Goal: Task Accomplishment & Management: Use online tool/utility

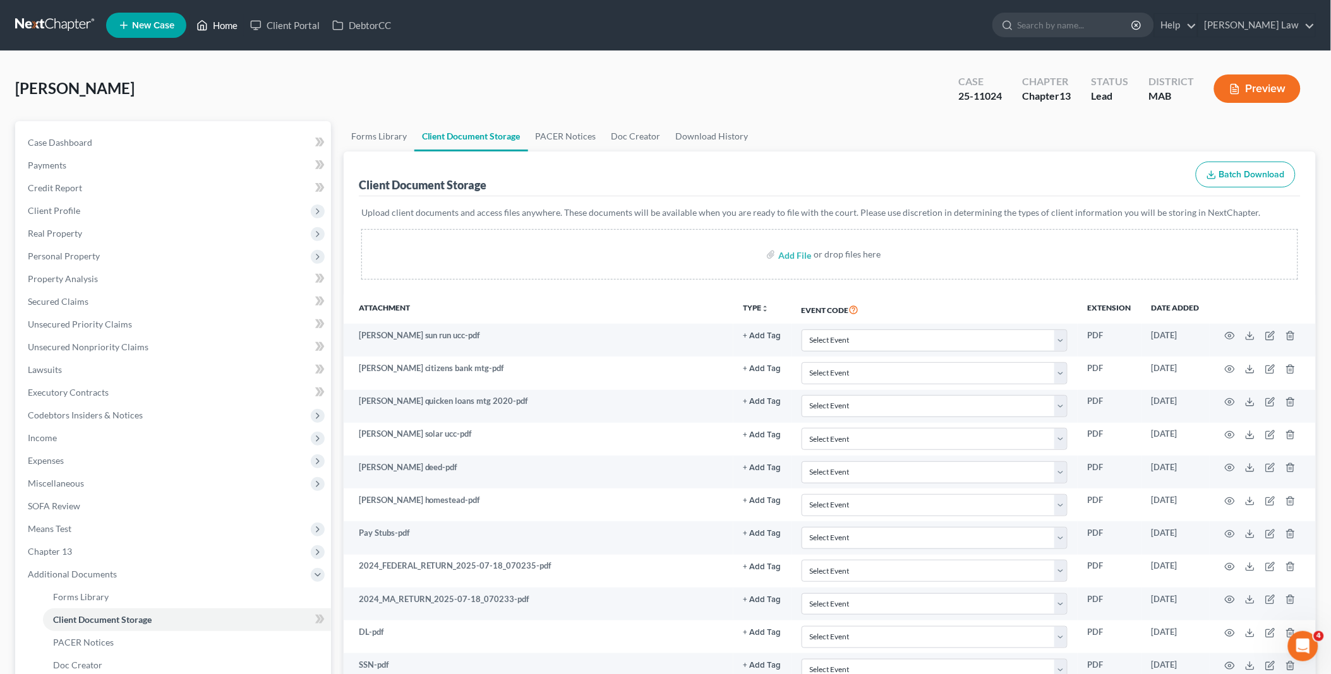
click at [225, 25] on link "Home" at bounding box center [217, 25] width 54 height 23
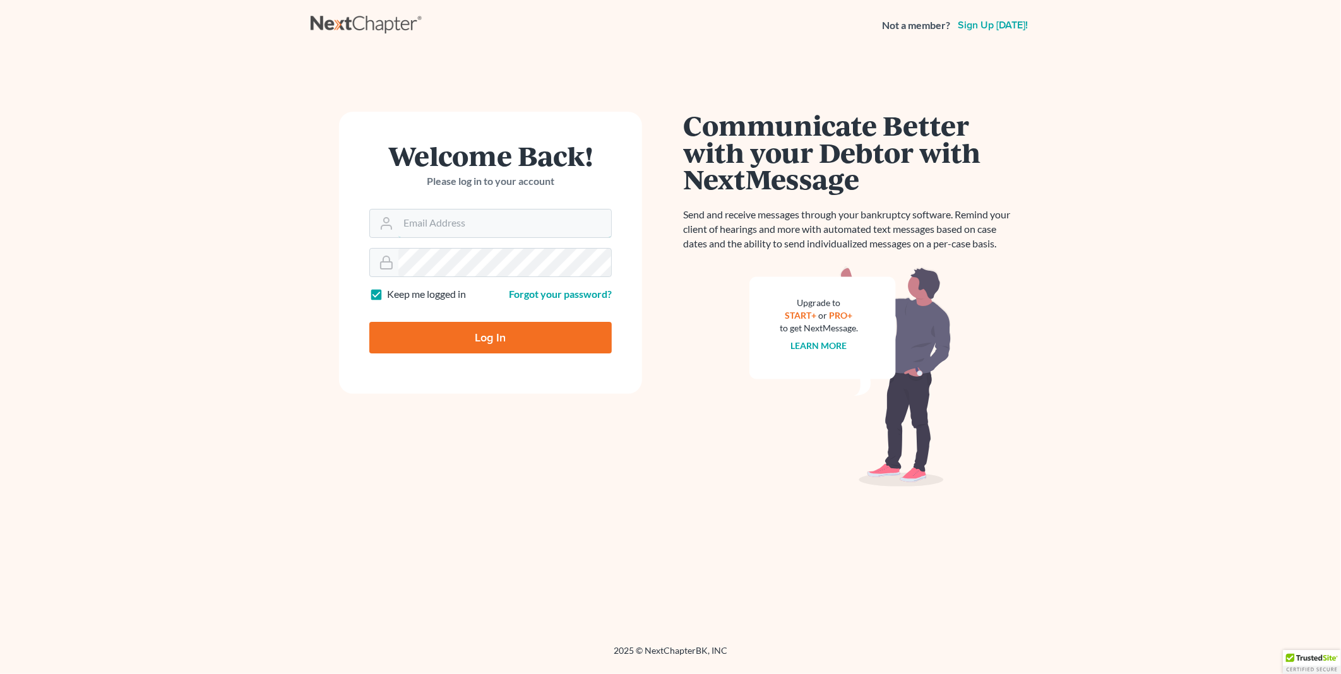
type input "PDonegan@tbennerlaw.com"
click at [441, 335] on input "Log In" at bounding box center [490, 338] width 242 height 32
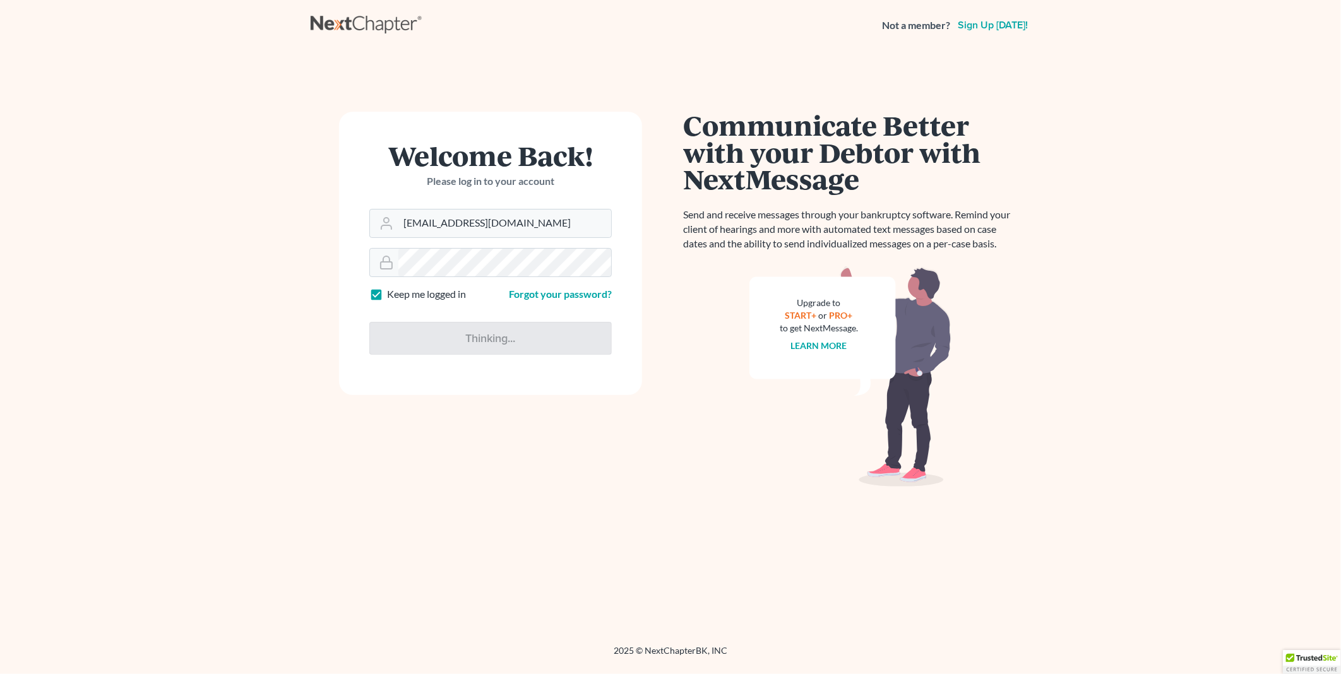
type input "Thinking..."
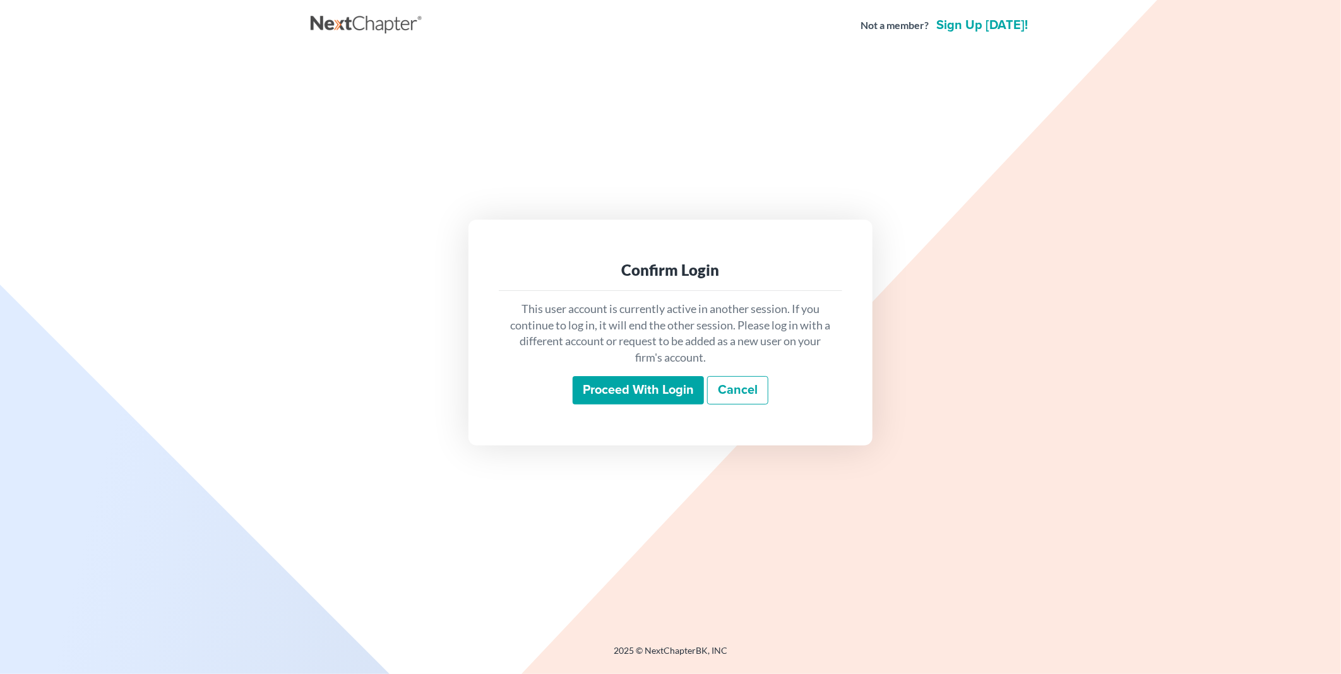
click at [595, 390] on input "Proceed with login" at bounding box center [638, 390] width 131 height 29
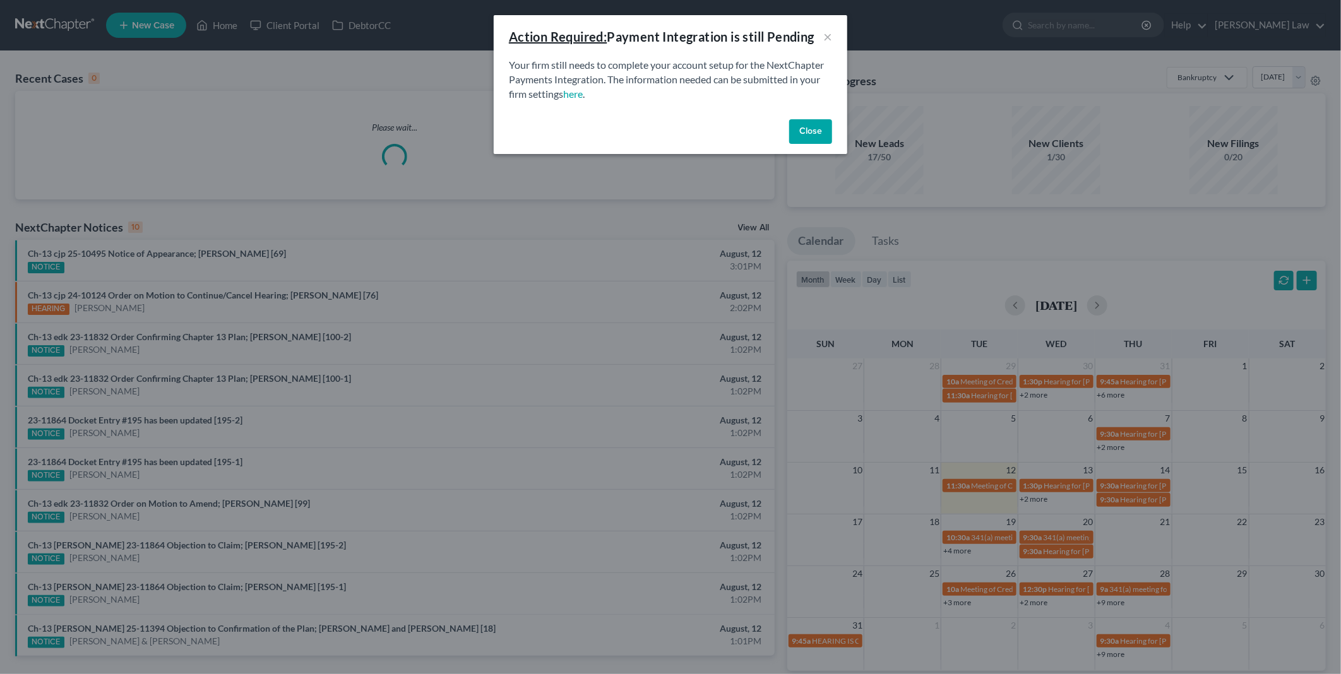
click at [799, 125] on button "Close" at bounding box center [810, 131] width 43 height 25
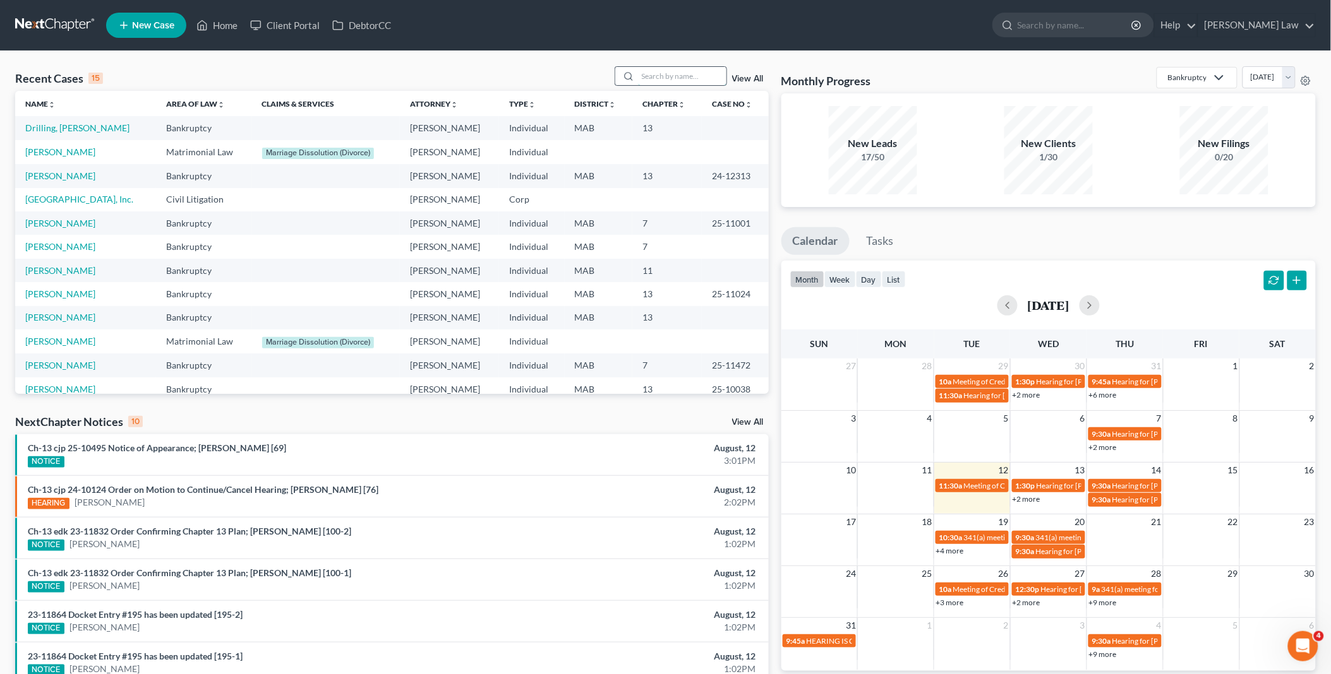
click at [655, 80] on input "search" at bounding box center [682, 76] width 88 height 18
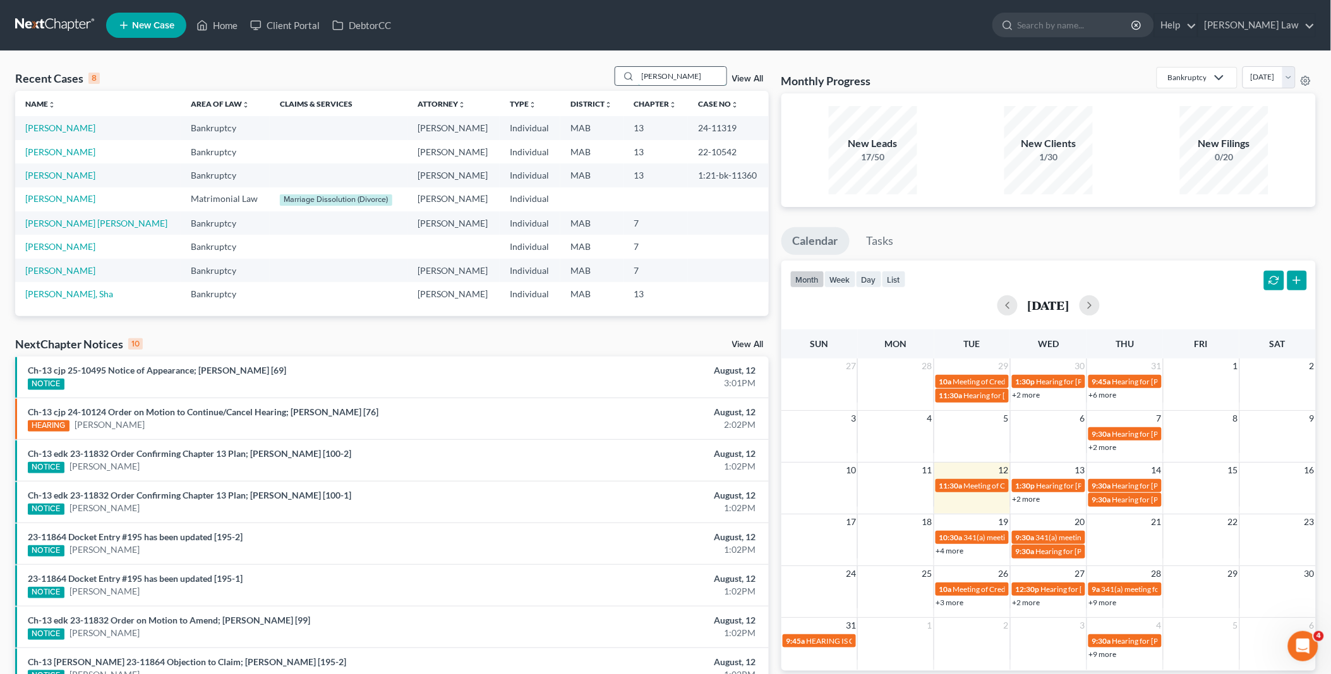
type input "santos"
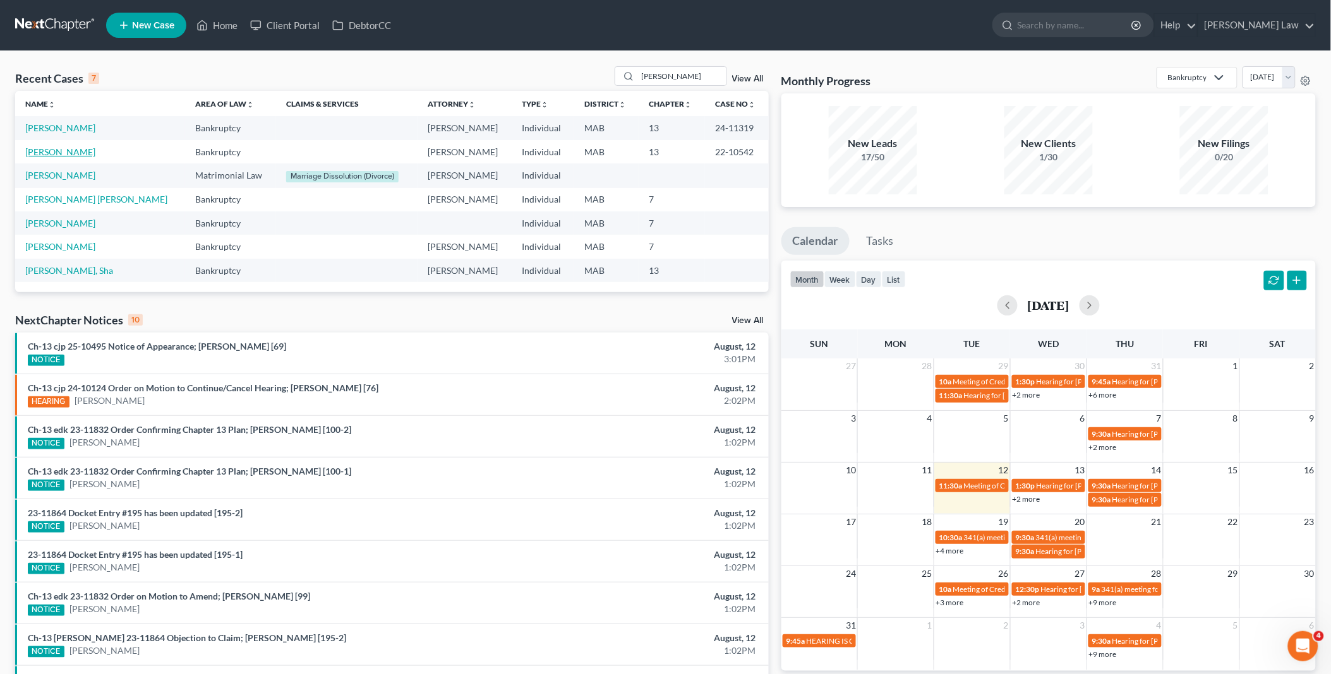
click at [44, 150] on link "Santos, Carlos" at bounding box center [60, 152] width 70 height 11
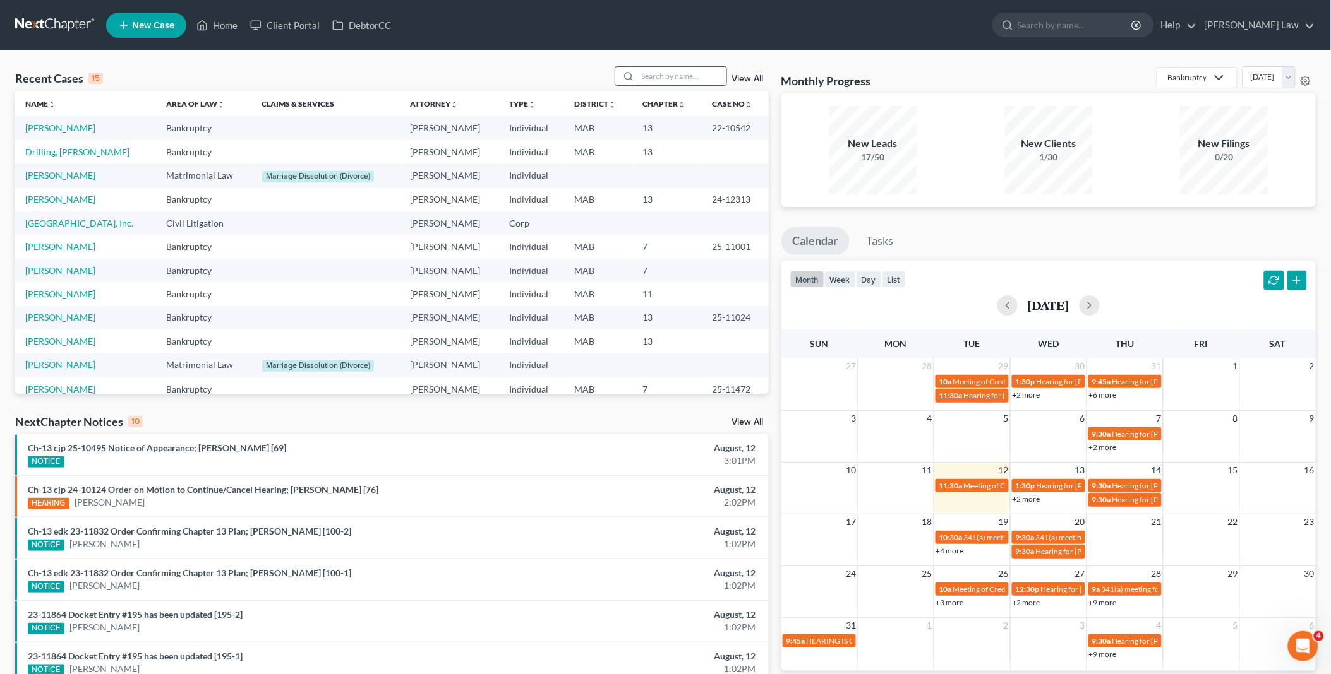
click at [676, 75] on input "search" at bounding box center [682, 76] width 88 height 18
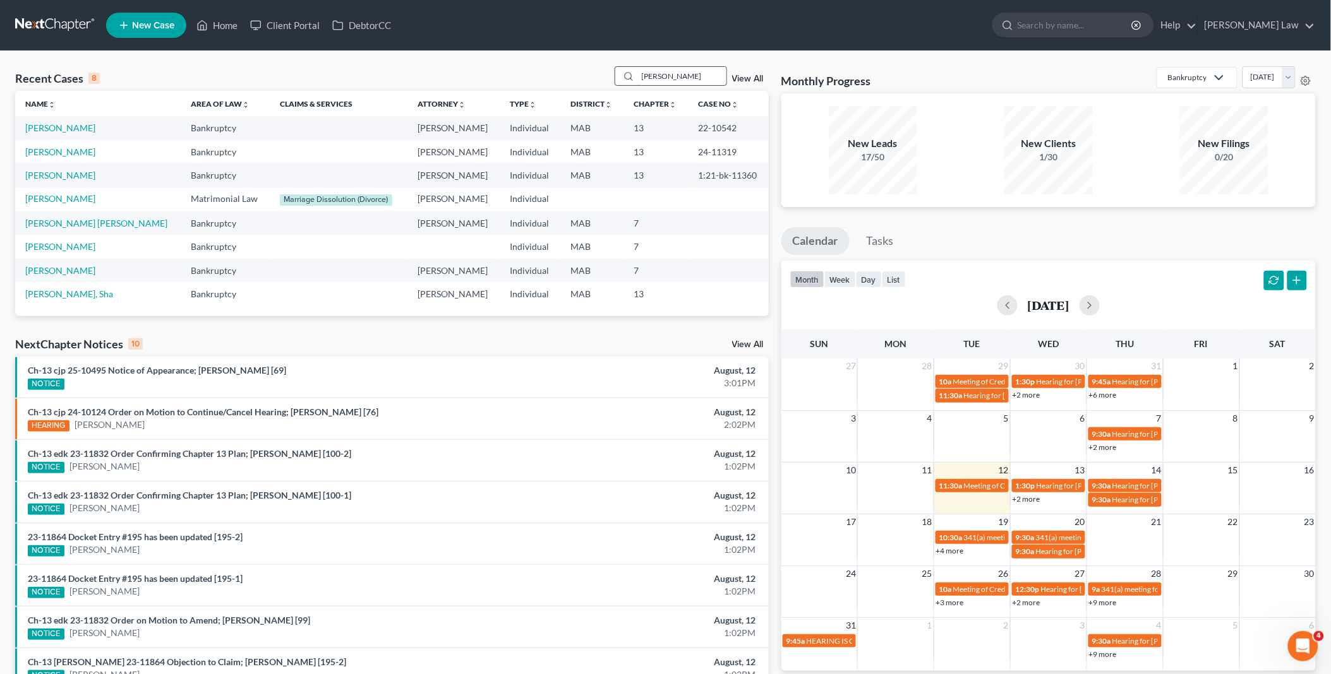
type input "santos"
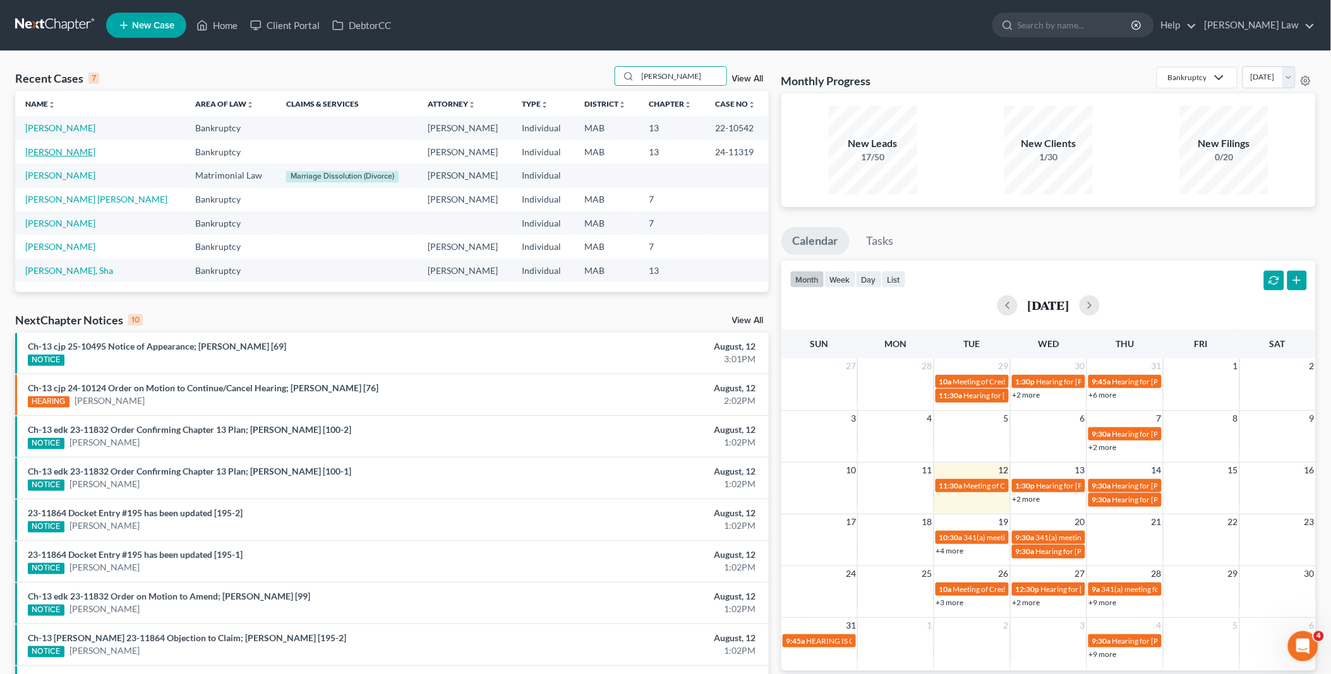
click at [57, 155] on link "Santos, Carlos" at bounding box center [60, 152] width 70 height 11
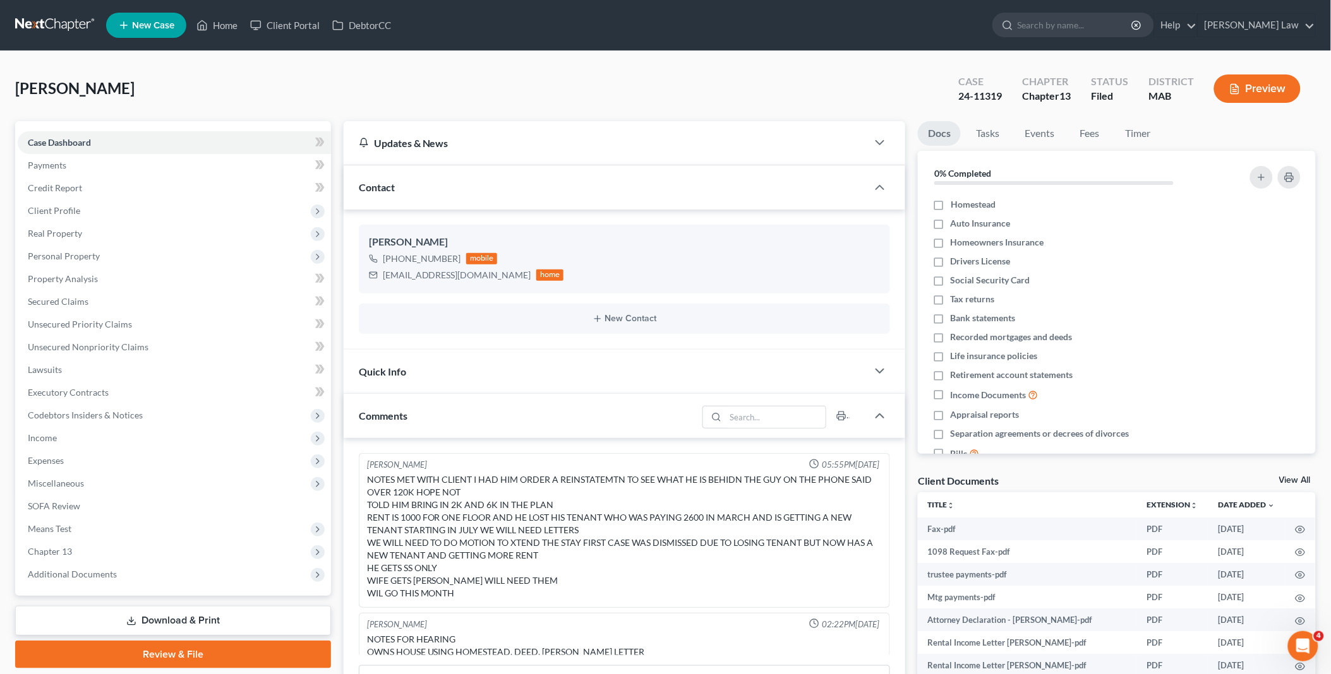
scroll to position [652, 0]
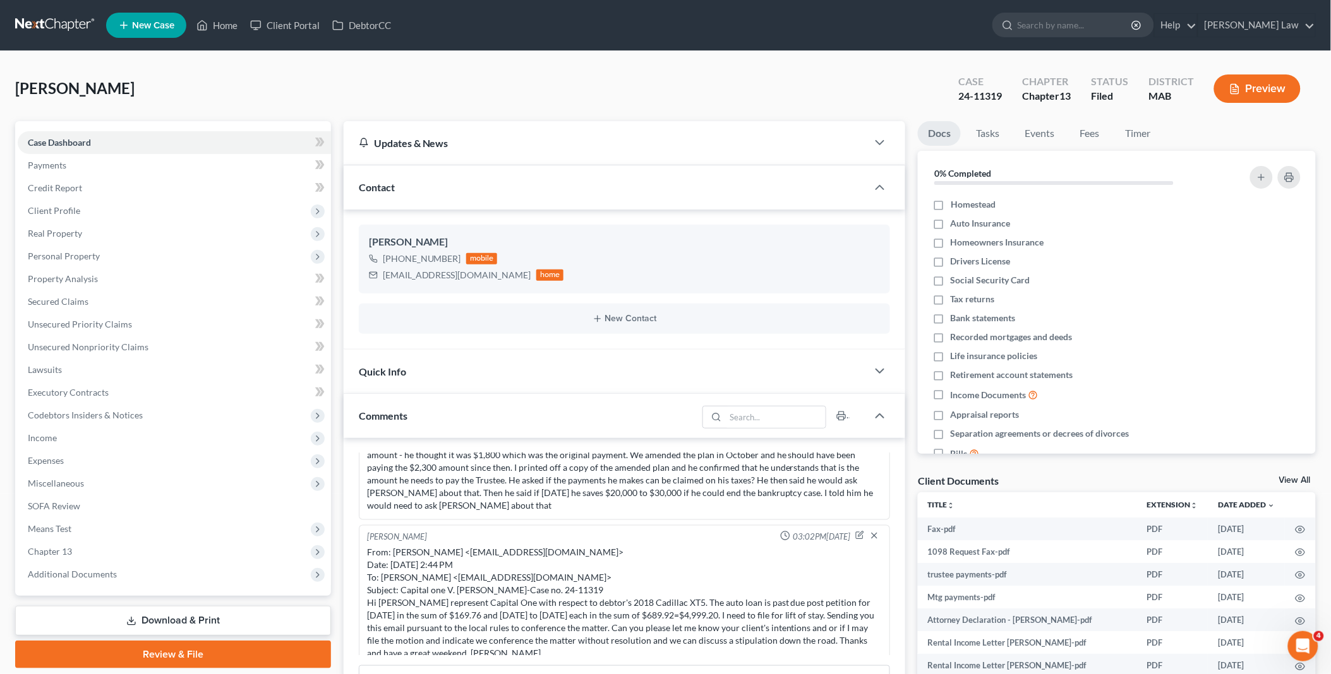
click at [1286, 481] on link "View All" at bounding box center [1295, 480] width 32 height 9
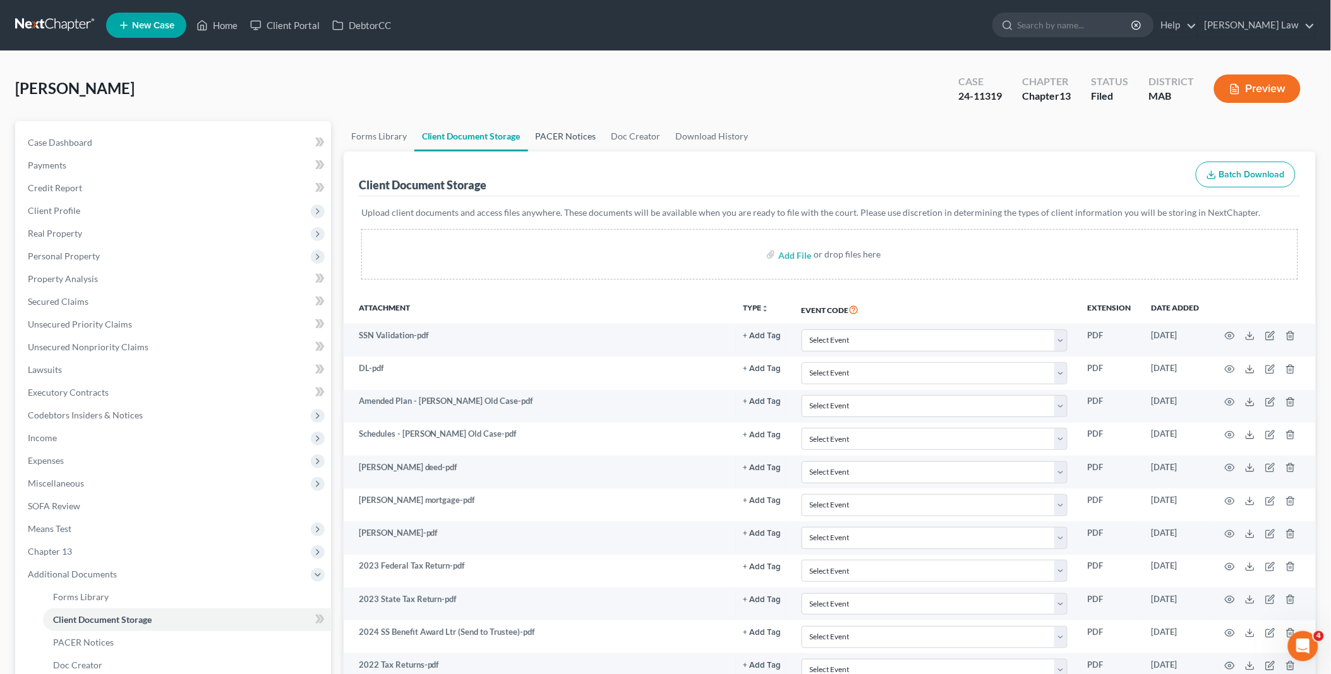
click at [580, 129] on link "PACER Notices" at bounding box center [566, 136] width 76 height 30
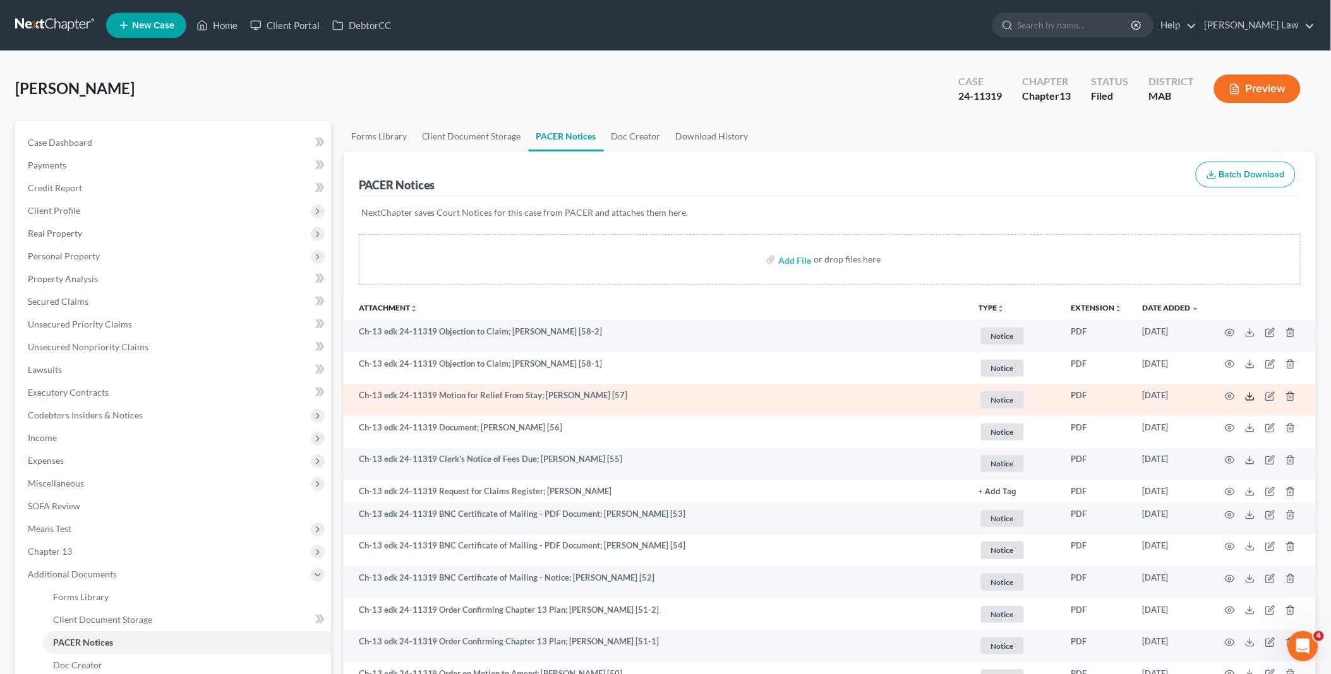
click at [1252, 396] on polyline at bounding box center [1250, 397] width 4 height 2
